Goal: Information Seeking & Learning: Learn about a topic

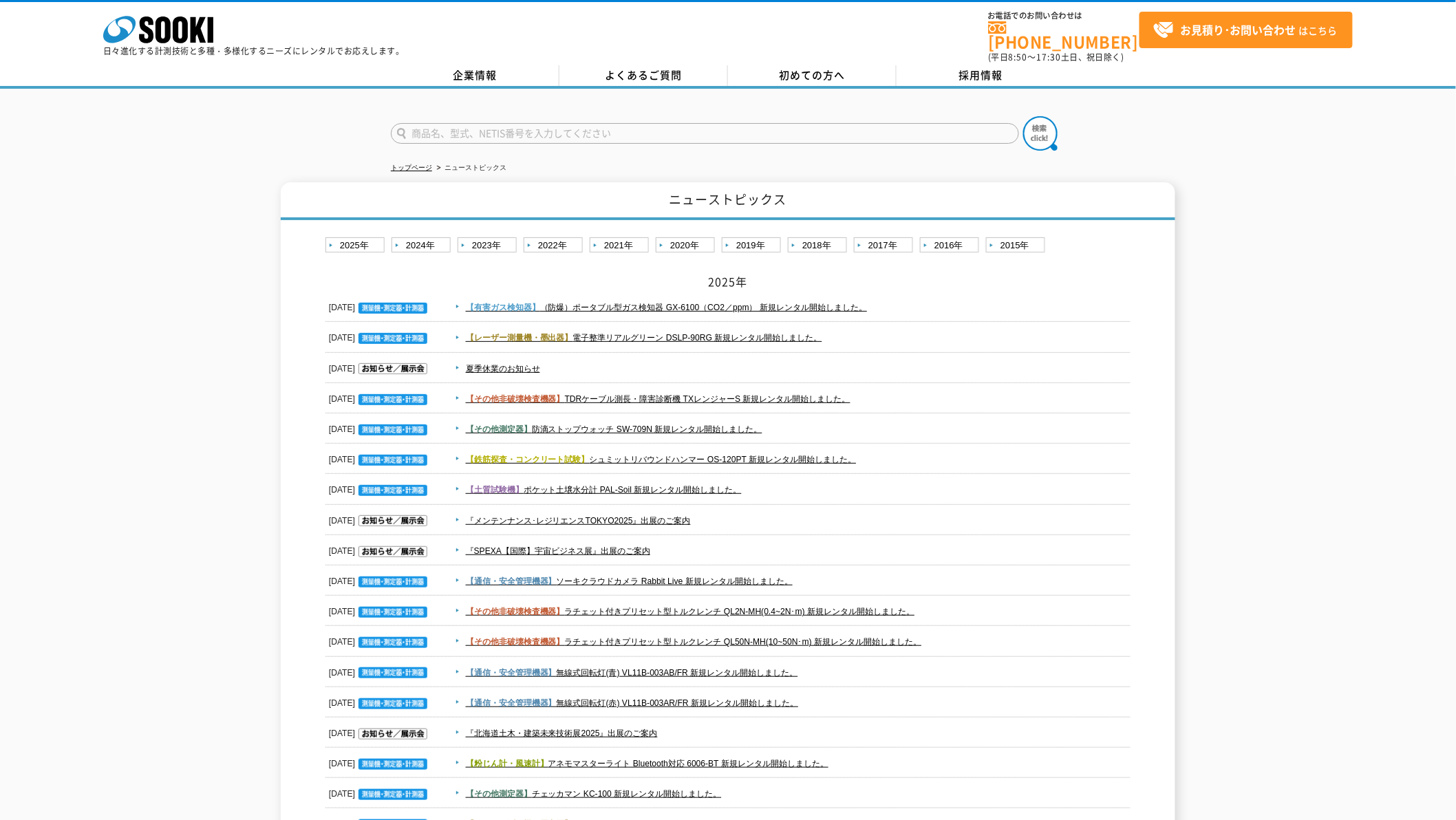
click at [463, 130] on input "text" at bounding box center [705, 133] width 629 height 20
type input "EPSA"
click at [1023, 116] on button at bounding box center [1040, 133] width 34 height 34
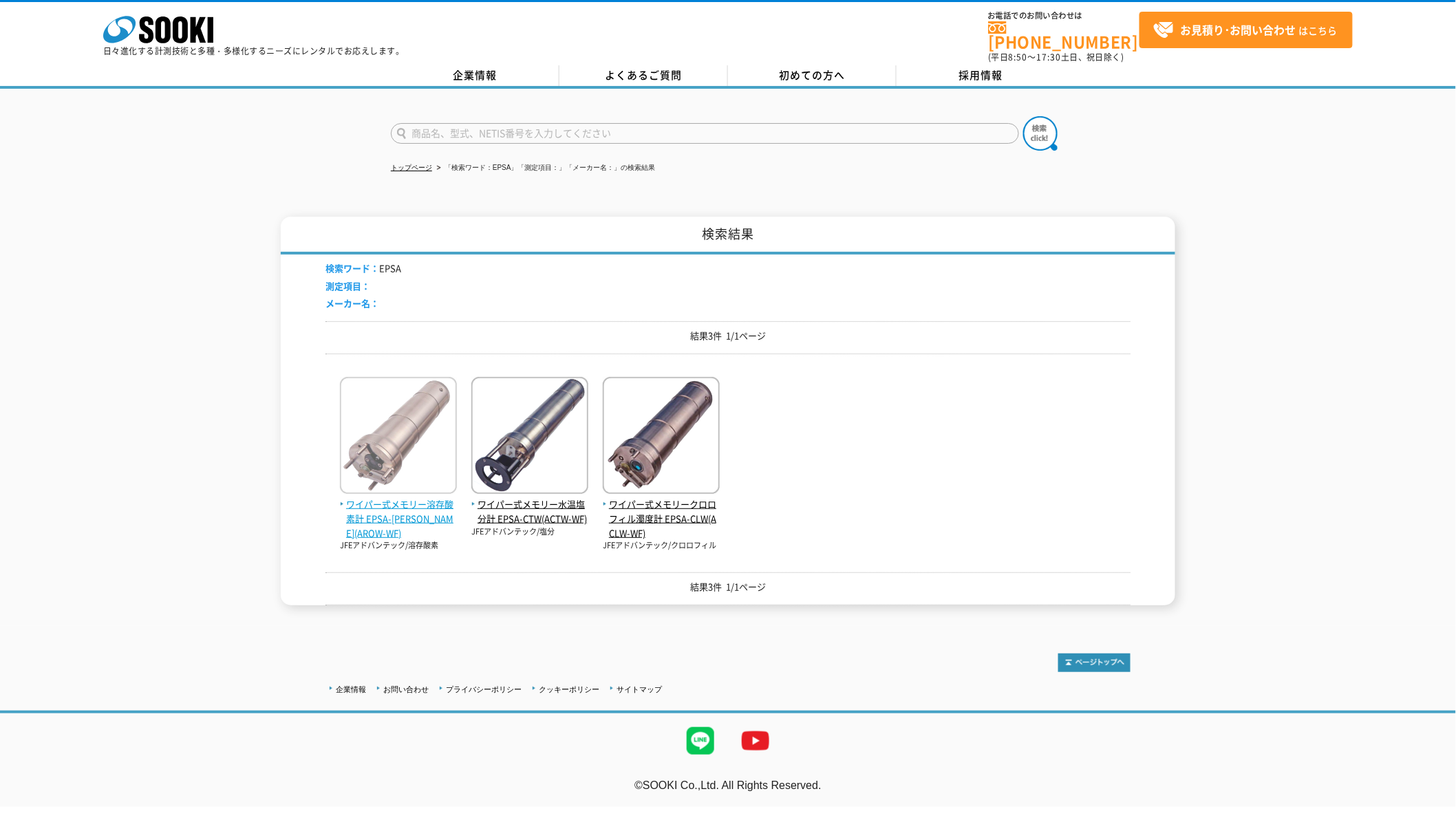
click at [421, 446] on img at bounding box center [398, 437] width 117 height 120
click at [636, 126] on input "text" at bounding box center [705, 133] width 629 height 20
type input "AAQ"
click at [1023, 116] on button at bounding box center [1040, 133] width 34 height 34
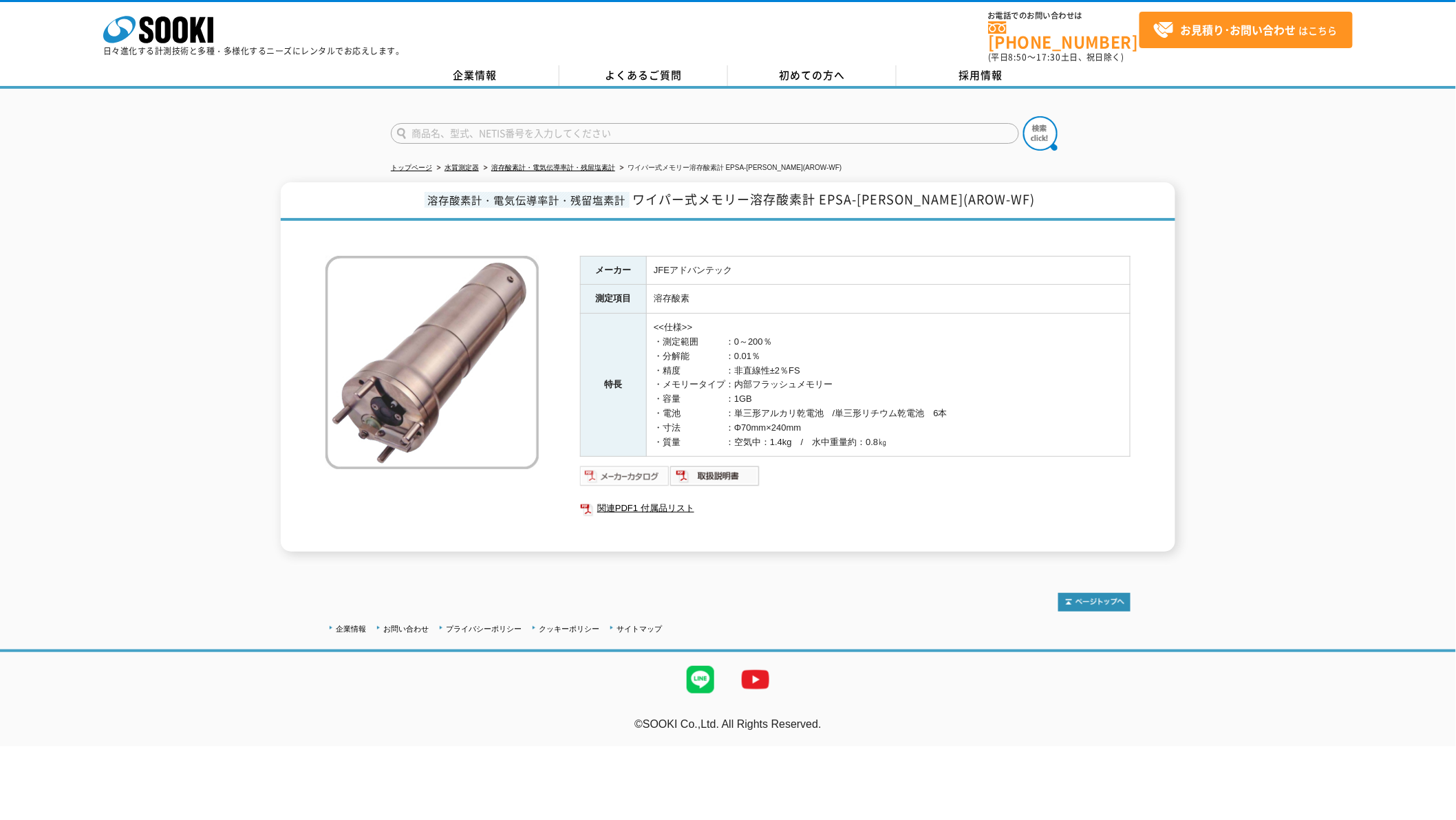
click at [636, 468] on img at bounding box center [624, 476] width 90 height 22
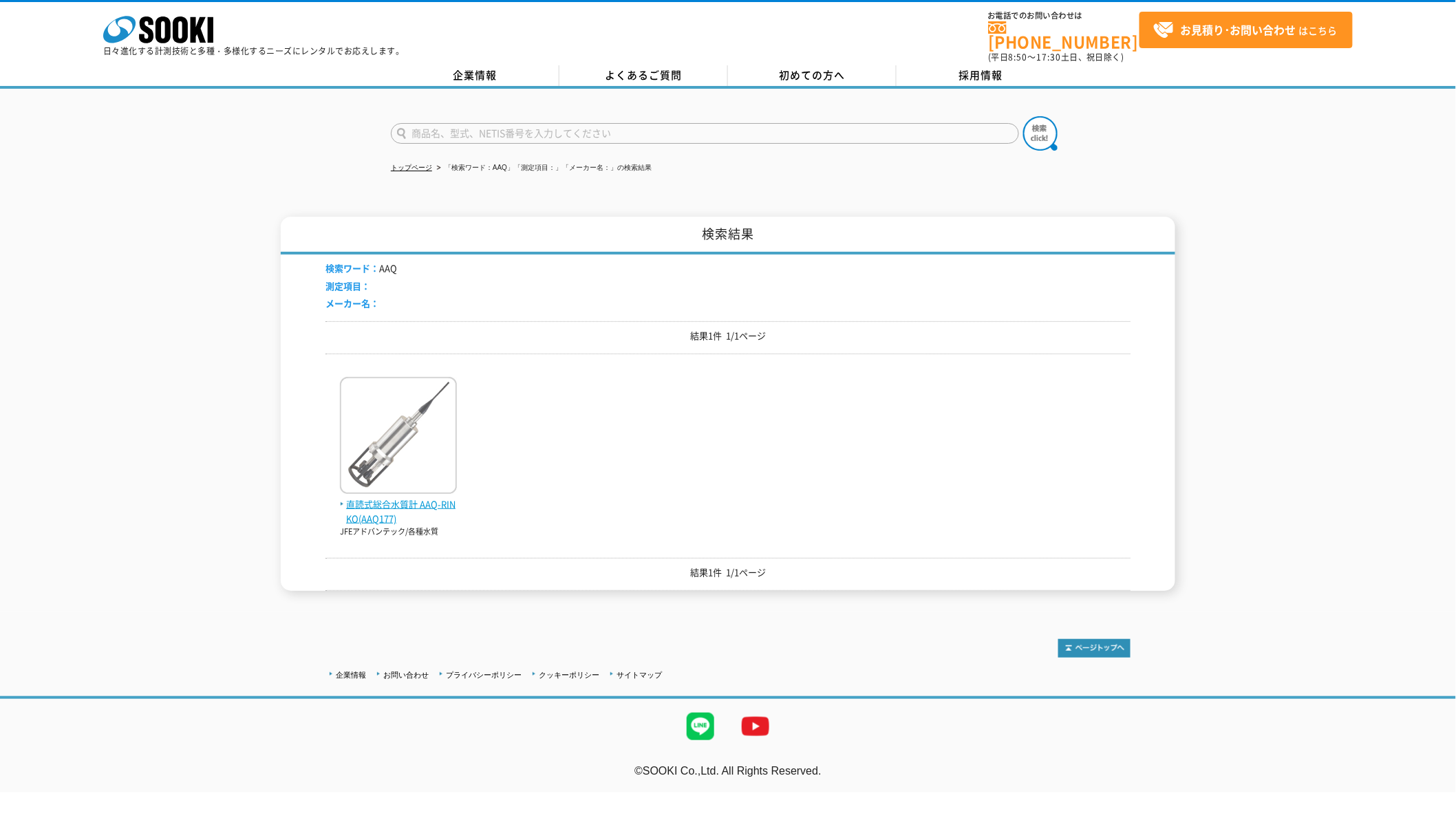
click at [381, 464] on img at bounding box center [398, 437] width 117 height 120
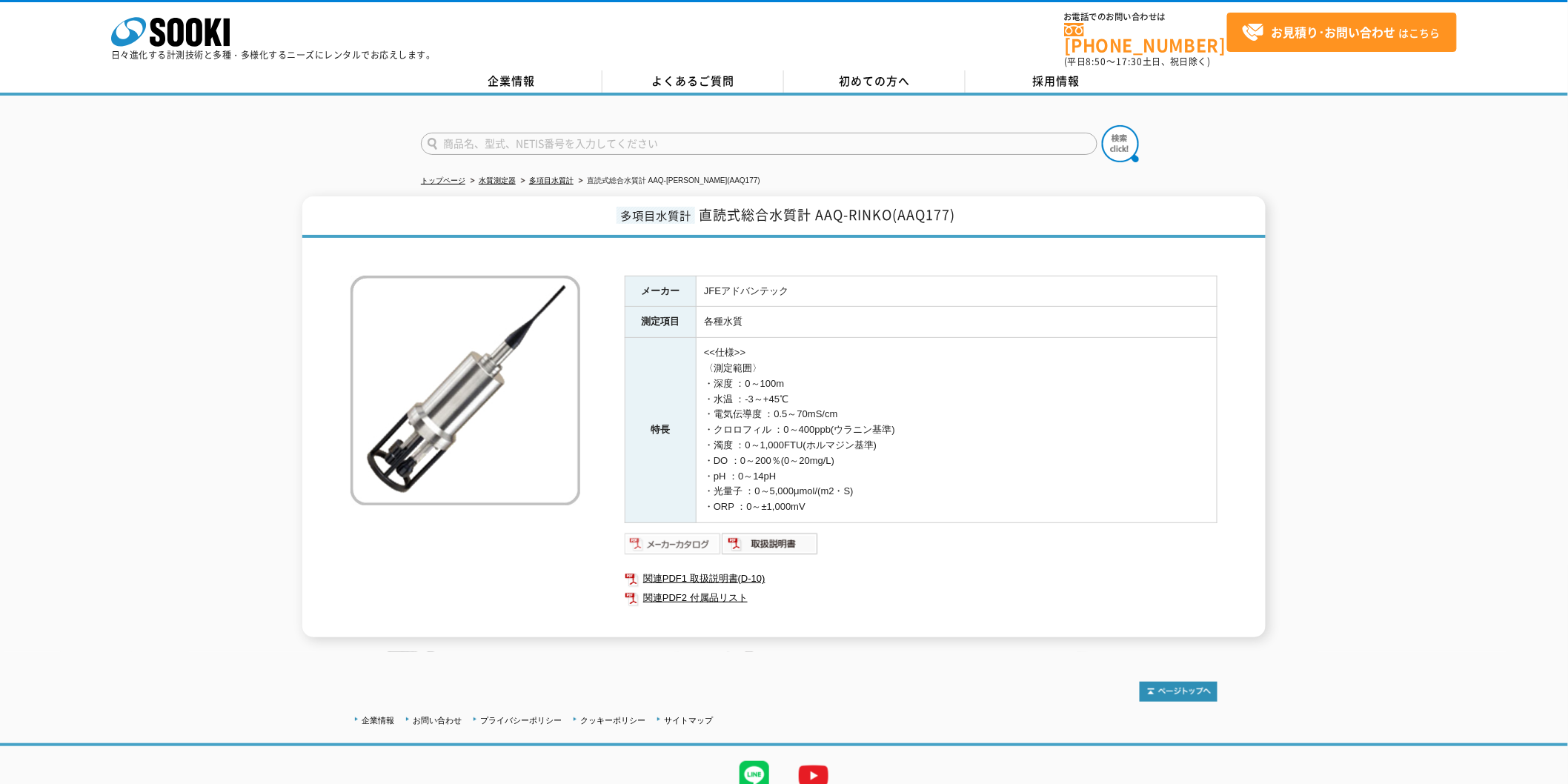
click at [698, 532] on img at bounding box center [672, 544] width 97 height 24
